Goal: Navigation & Orientation: Find specific page/section

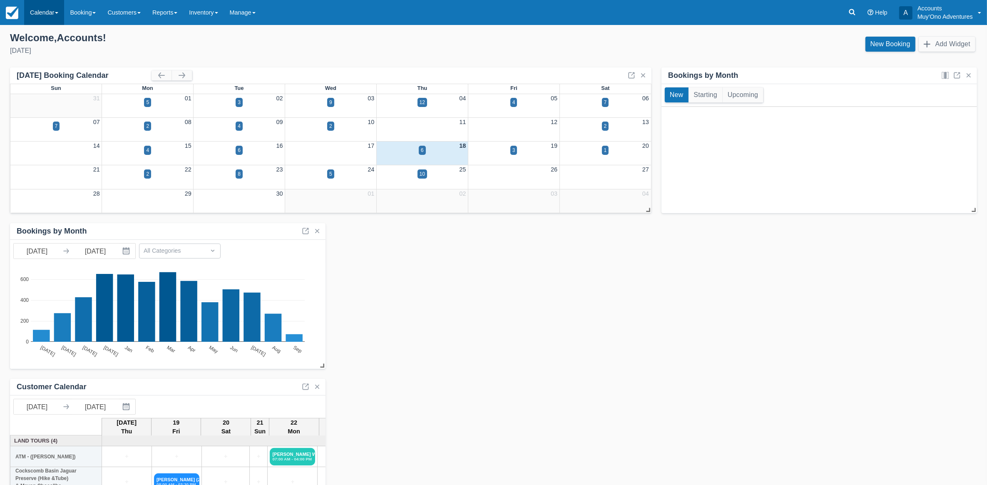
click at [48, 15] on link "Calendar" at bounding box center [44, 12] width 40 height 25
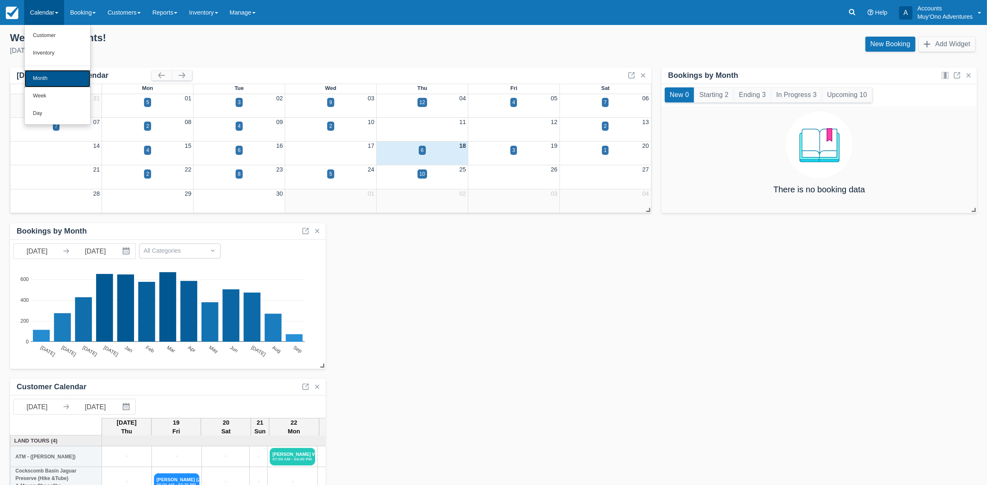
drag, startPoint x: 46, startPoint y: 74, endPoint x: 316, endPoint y: 174, distance: 287.9
click at [47, 74] on link "Month" at bounding box center [58, 78] width 66 height 17
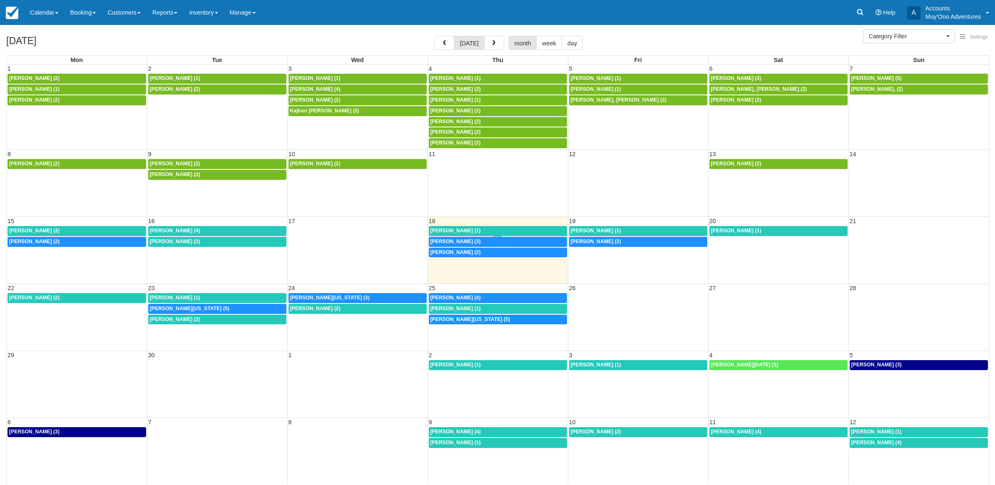
select select
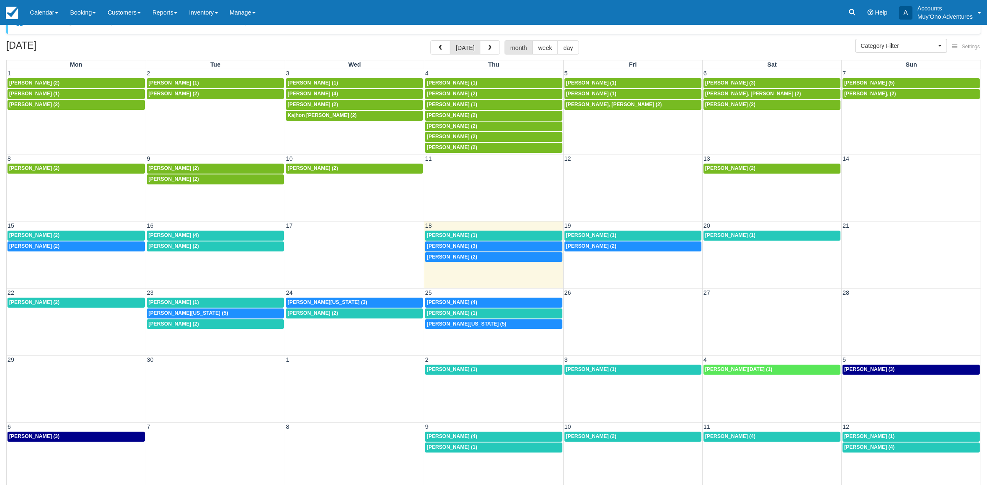
scroll to position [26, 0]
